Goal: Task Accomplishment & Management: Manage account settings

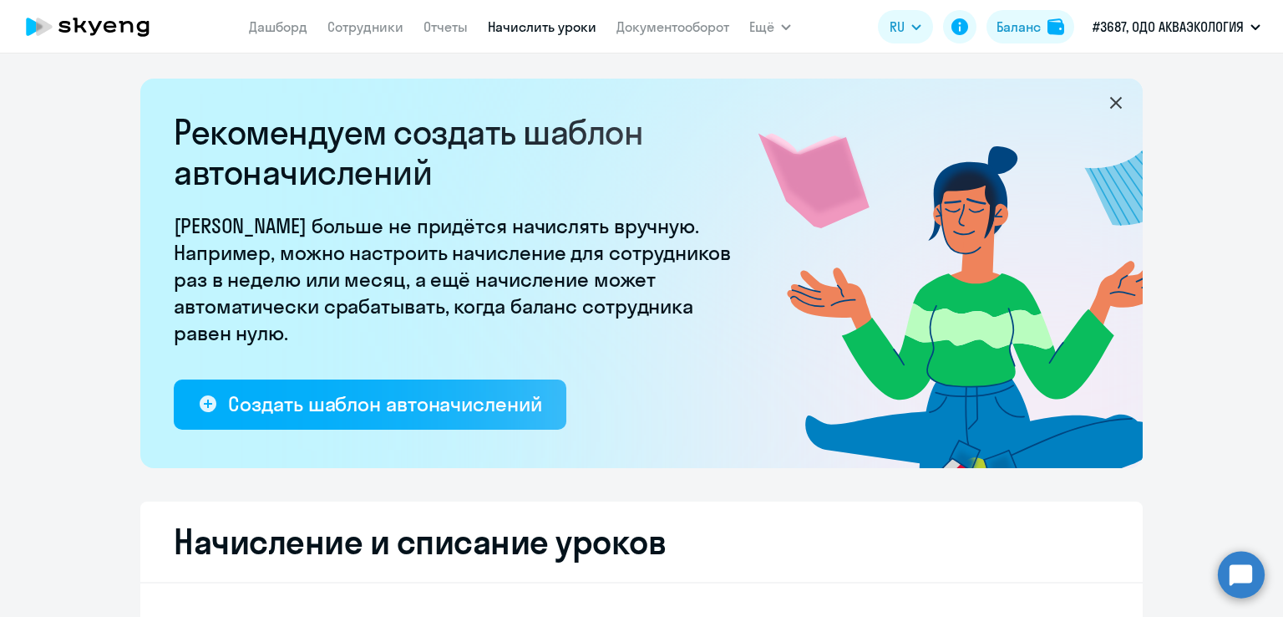
select select "10"
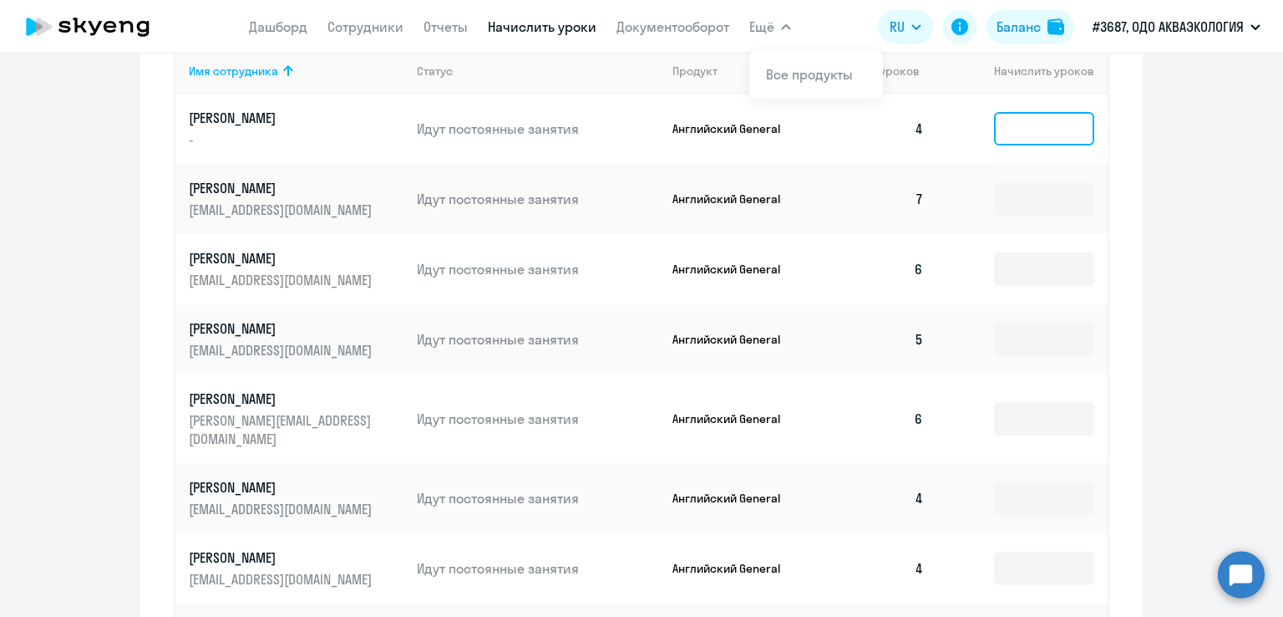
click at [1049, 130] on input at bounding box center [1044, 128] width 100 height 33
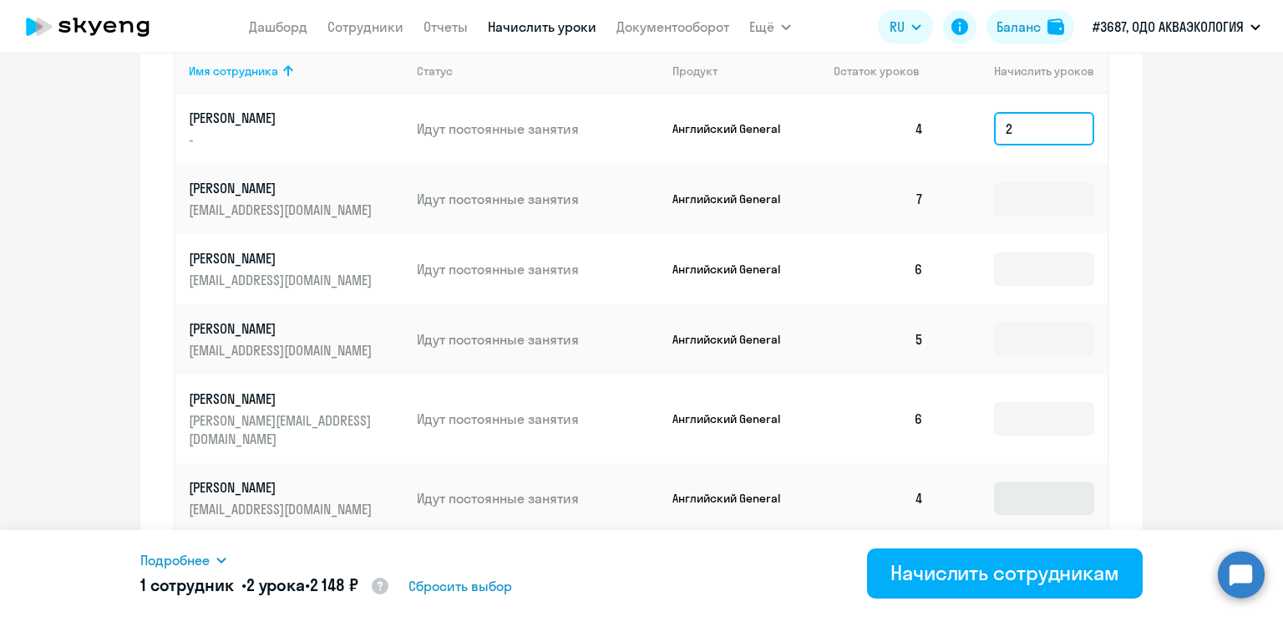
type input "2"
click at [1030, 482] on input at bounding box center [1044, 497] width 100 height 33
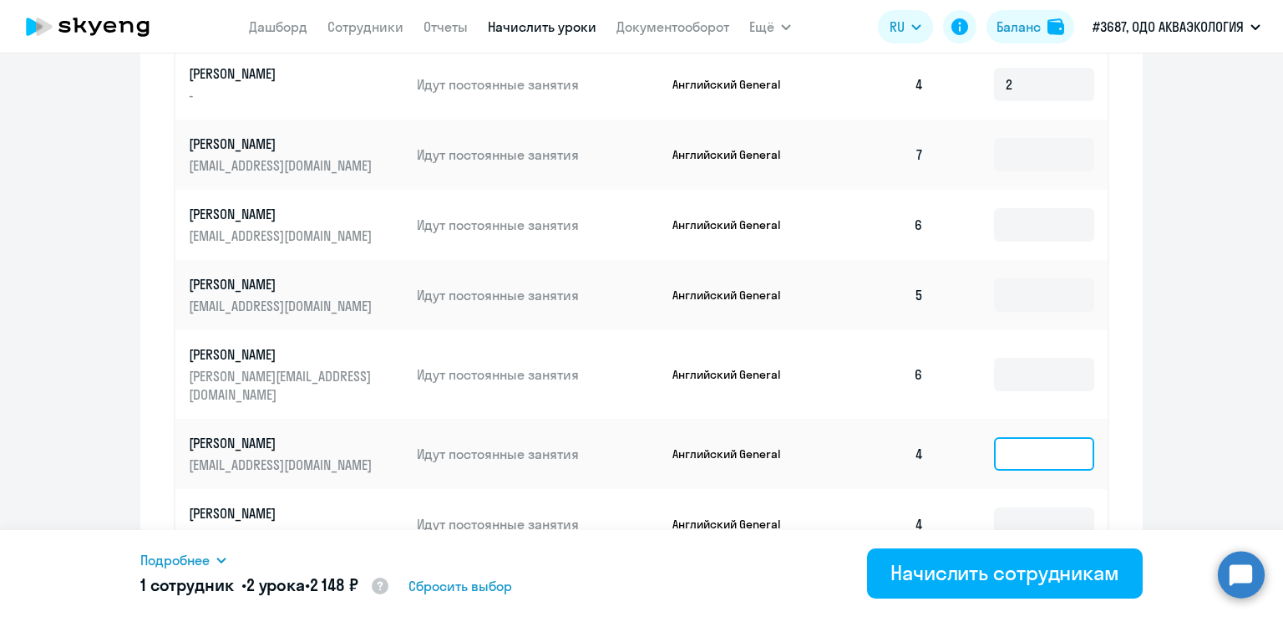
scroll to position [872, 0]
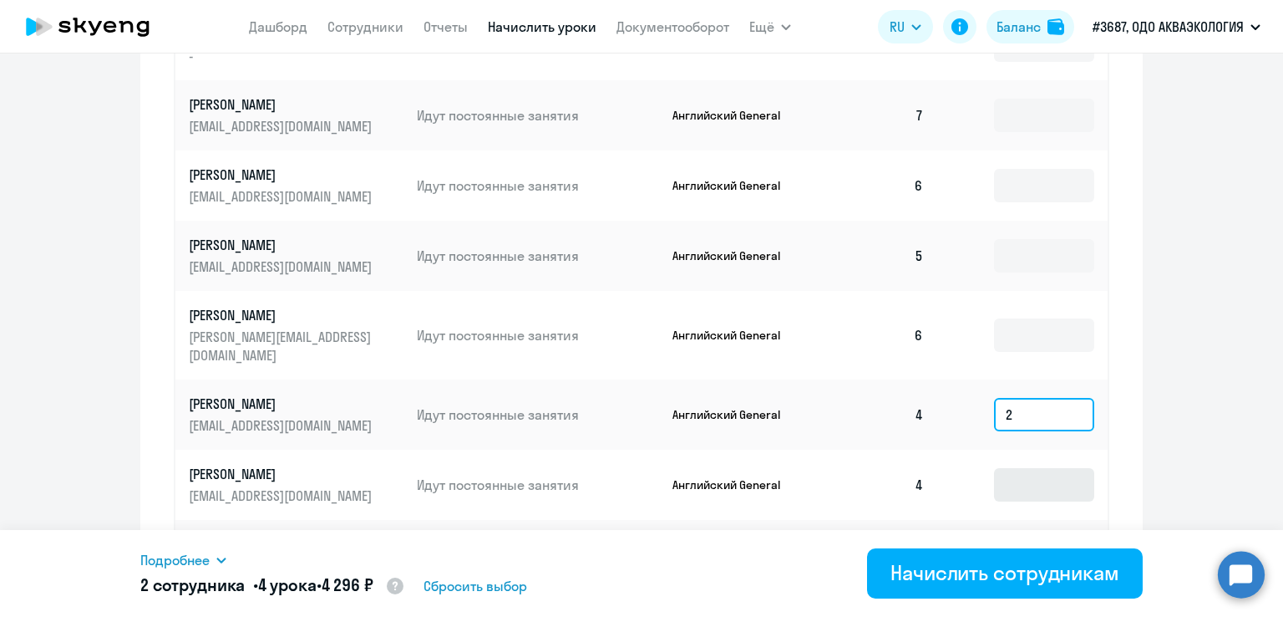
type input "2"
click at [1016, 468] on input at bounding box center [1044, 484] width 100 height 33
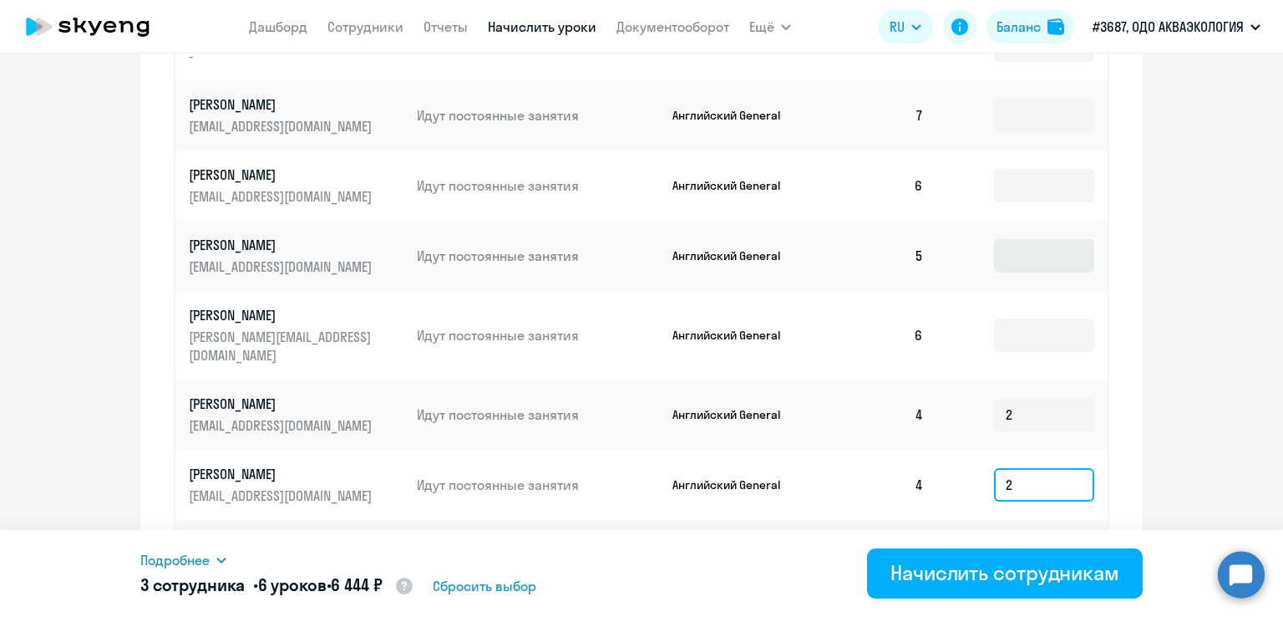
type input "2"
click at [1016, 254] on input at bounding box center [1044, 255] width 100 height 33
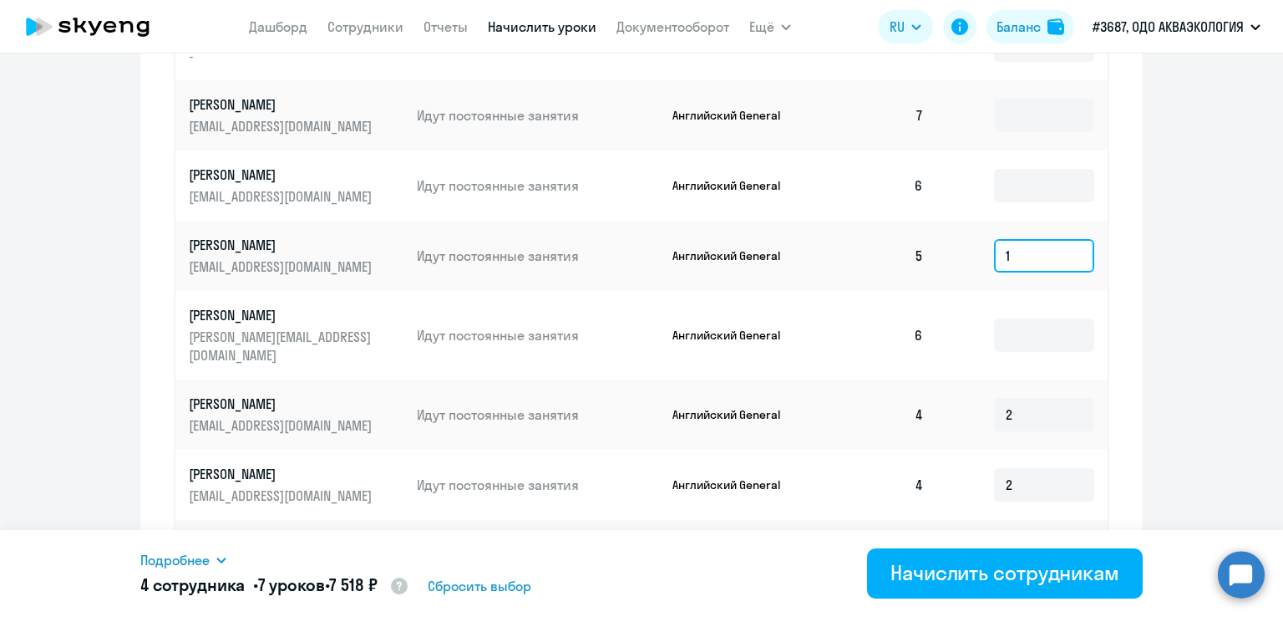
scroll to position [1108, 0]
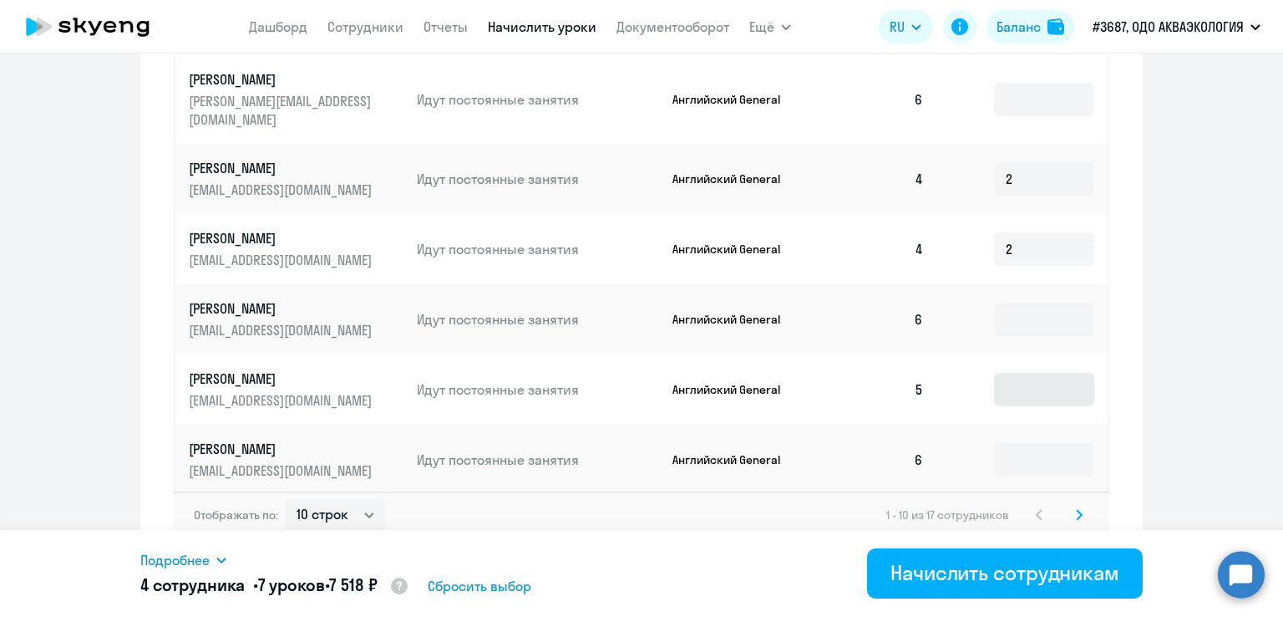
type input "1"
click at [1023, 373] on input at bounding box center [1044, 389] width 100 height 33
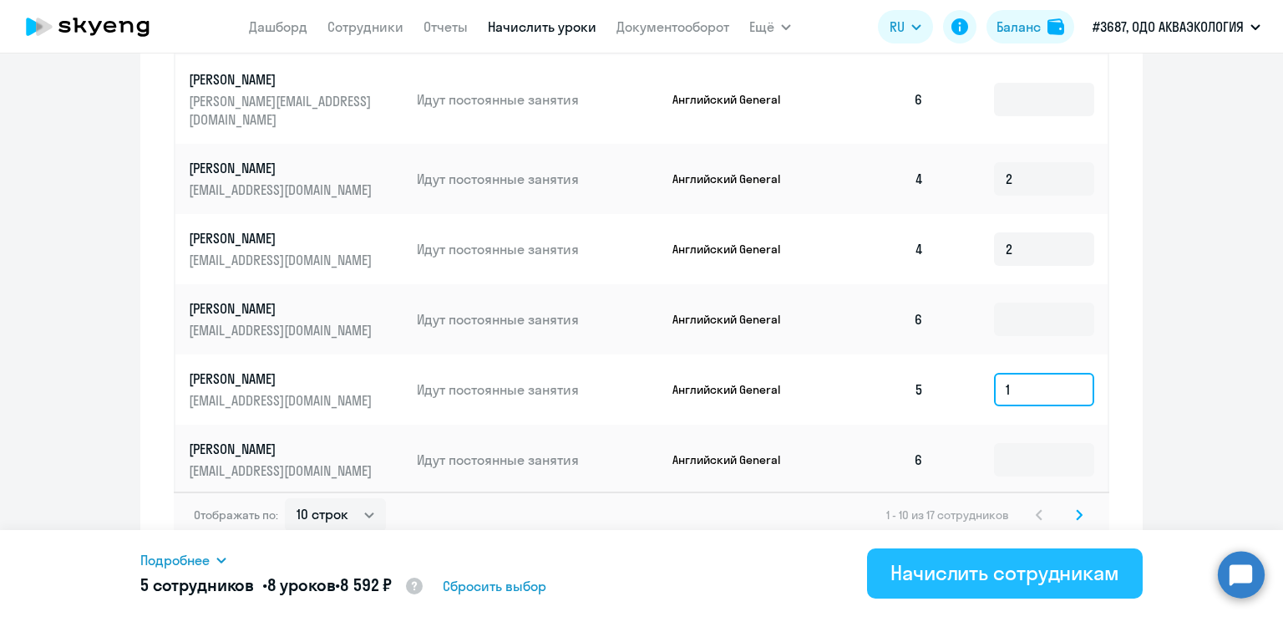
type input "1"
click at [932, 556] on button "Начислить сотрудникам" at bounding box center [1005, 573] width 276 height 50
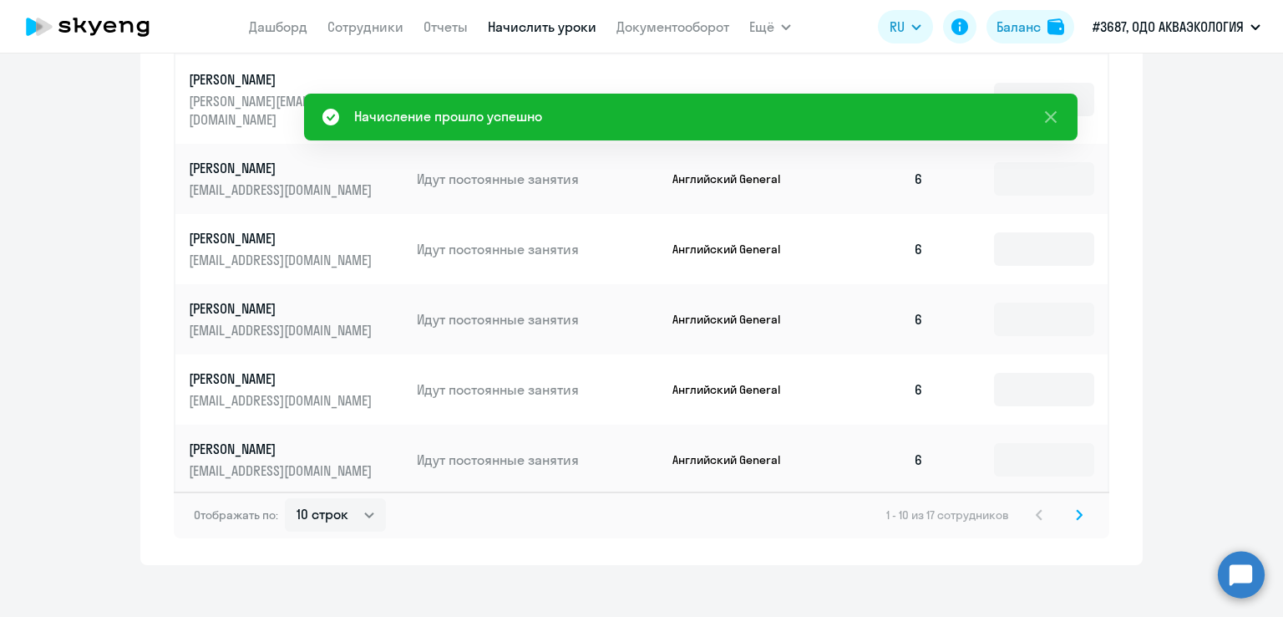
click at [1076, 509] on icon at bounding box center [1079, 515] width 7 height 12
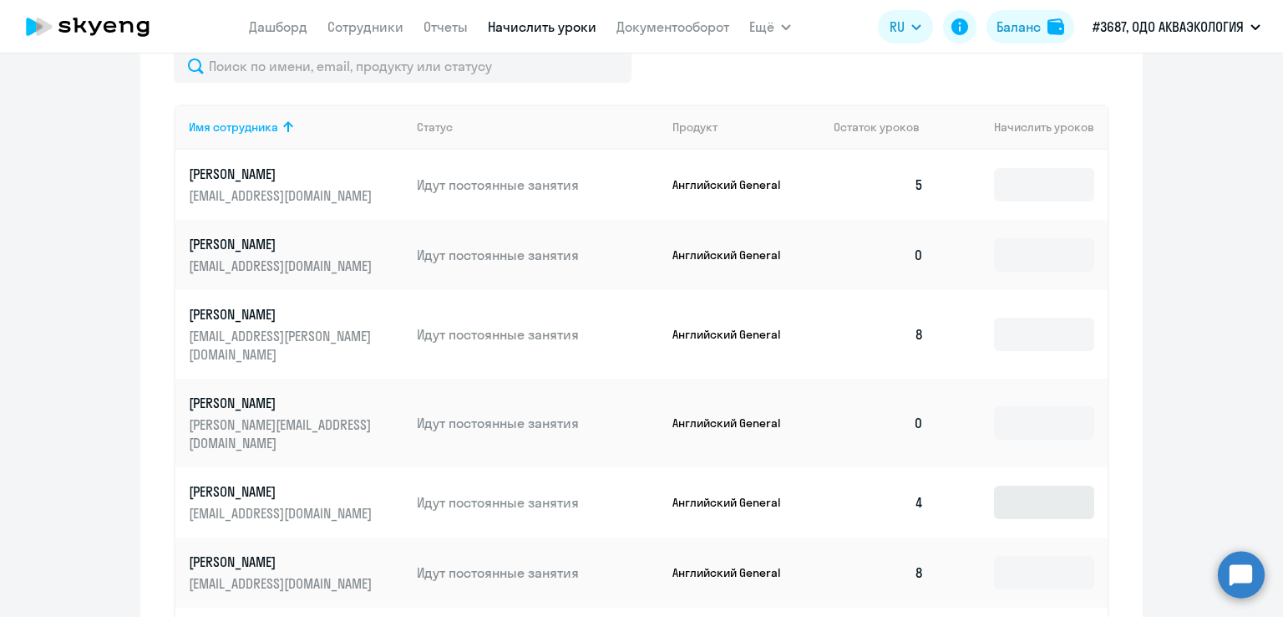
scroll to position [730, 0]
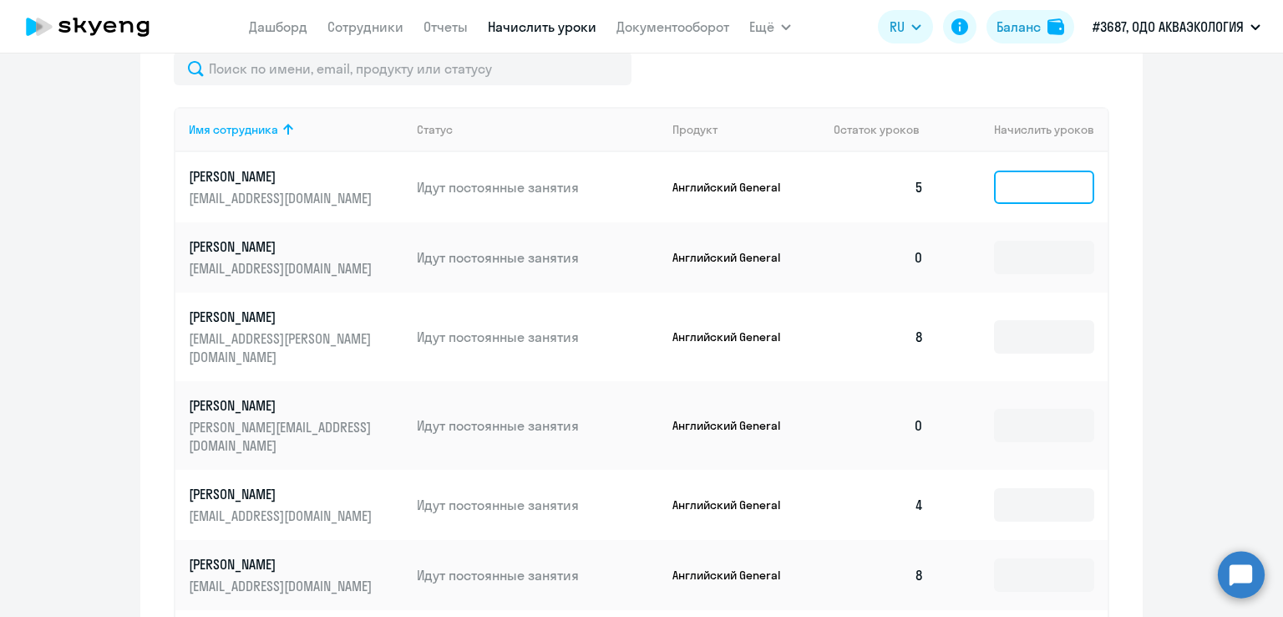
click at [1046, 190] on input at bounding box center [1044, 186] width 100 height 33
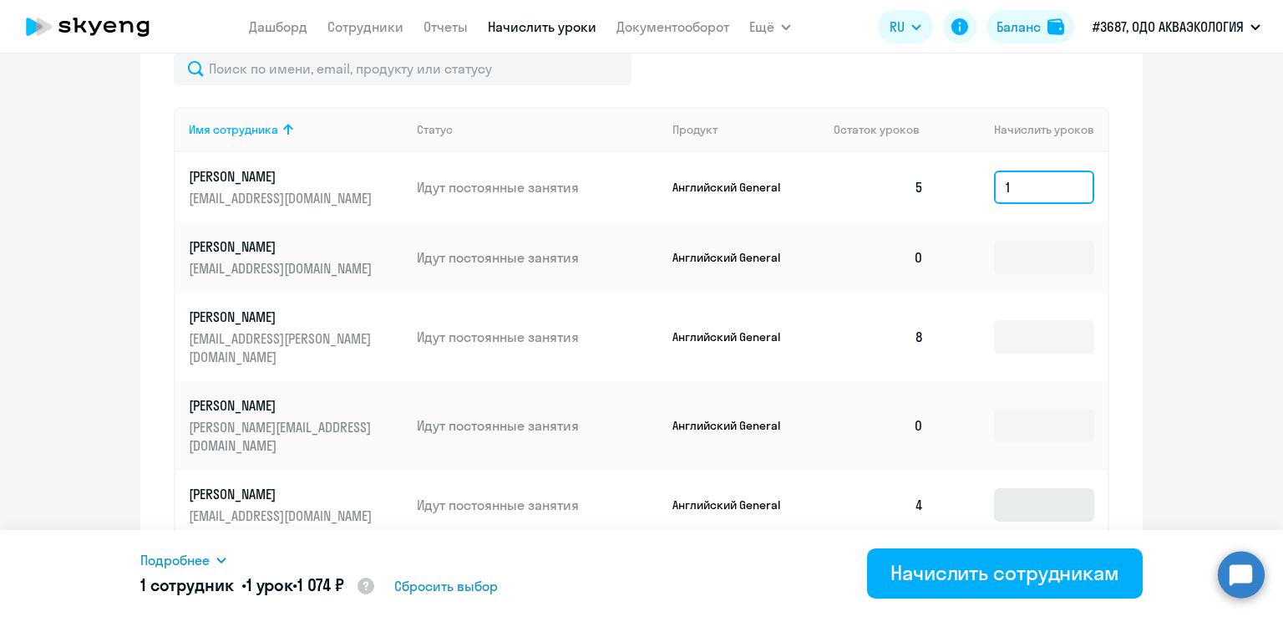
type input "1"
click at [1039, 488] on input at bounding box center [1044, 504] width 100 height 33
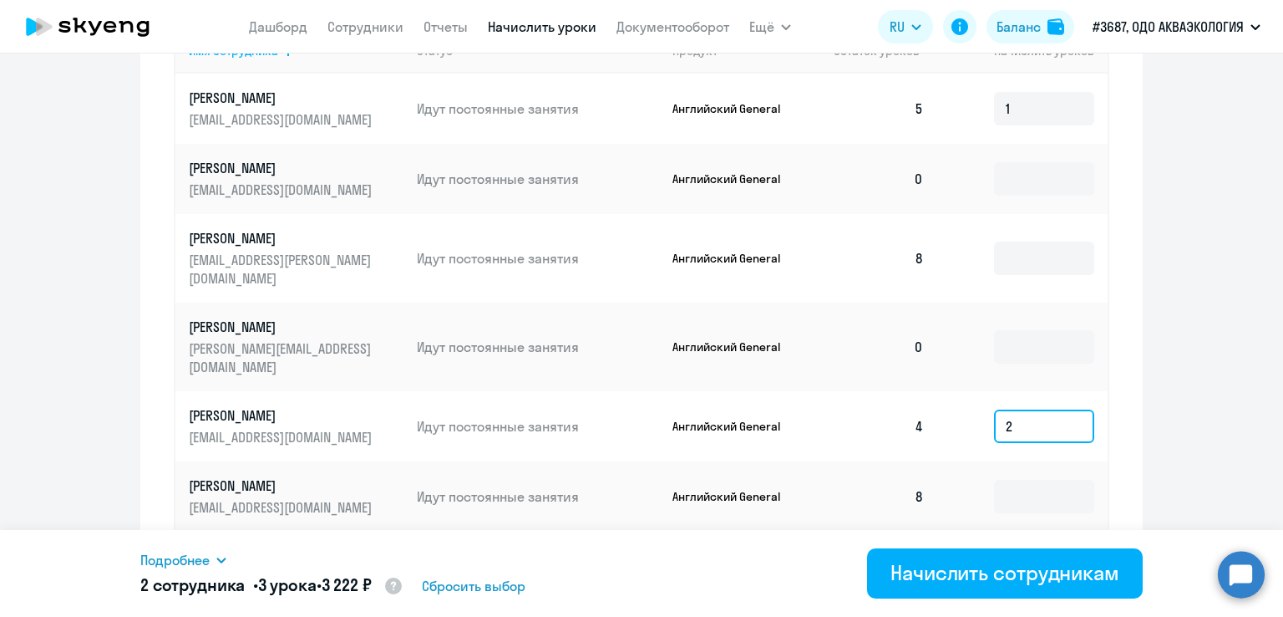
scroll to position [897, 0]
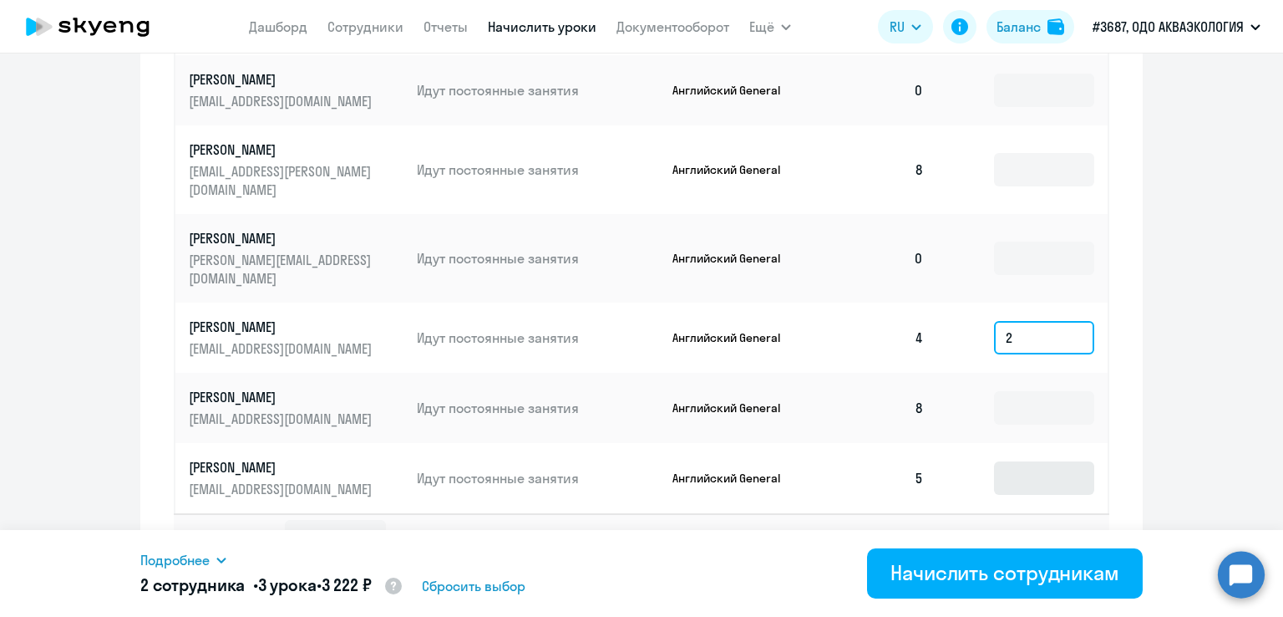
type input "2"
click at [1019, 461] on input at bounding box center [1044, 477] width 100 height 33
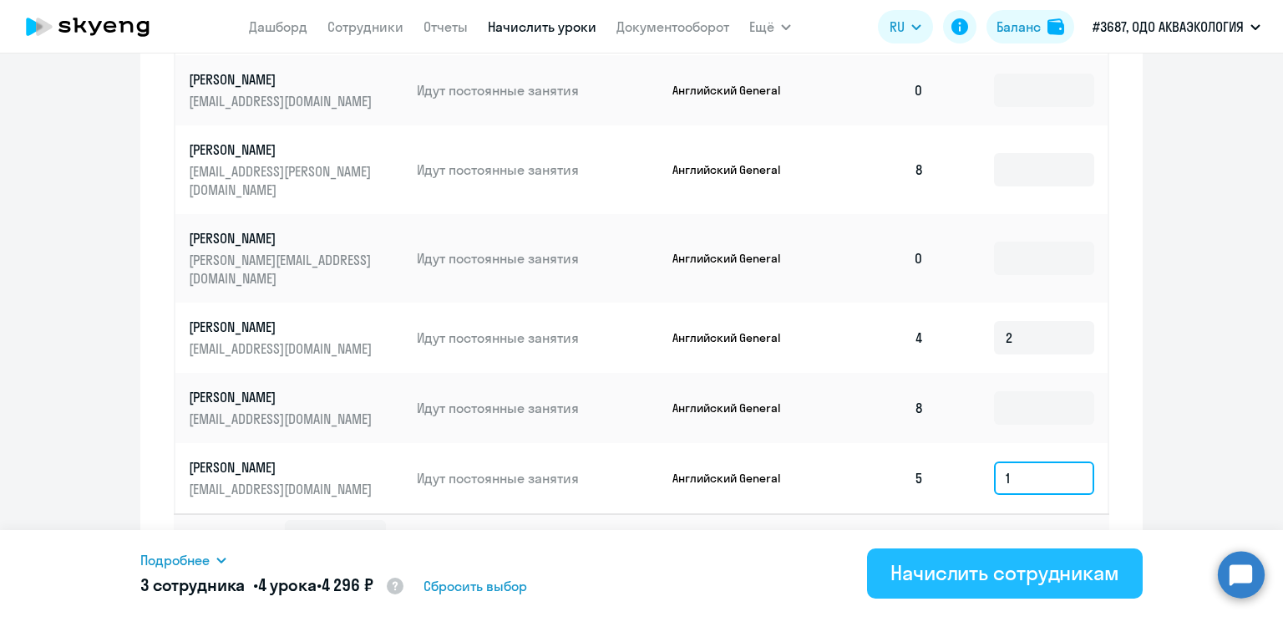
type input "1"
click at [947, 563] on div "Начислить сотрудникам" at bounding box center [1005, 572] width 229 height 27
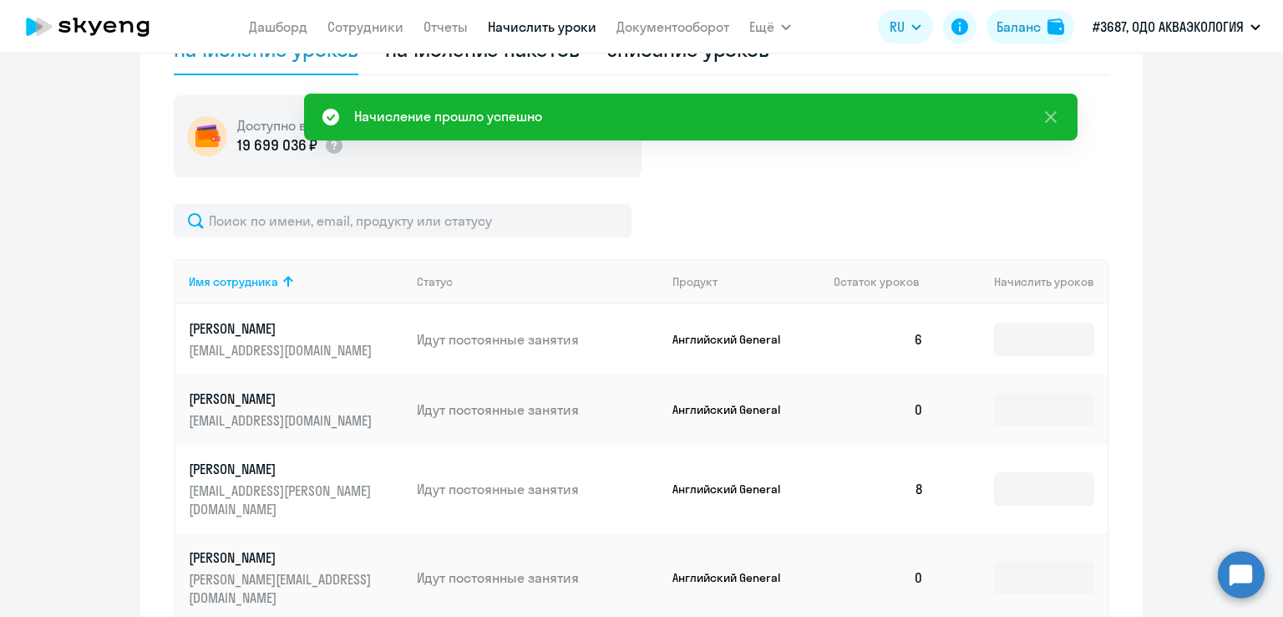
scroll to position [396, 0]
